Goal: Find specific page/section: Find specific page/section

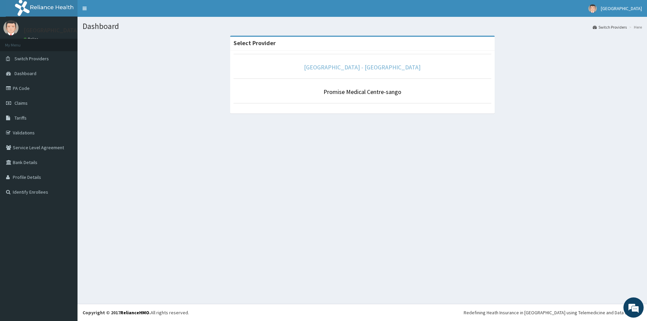
click at [356, 68] on link "[GEOGRAPHIC_DATA] - [GEOGRAPHIC_DATA]" at bounding box center [362, 67] width 117 height 8
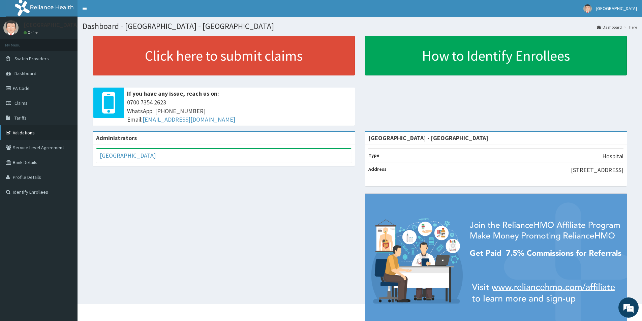
click at [32, 135] on link "Validations" at bounding box center [39, 132] width 78 height 15
